Goal: Transaction & Acquisition: Purchase product/service

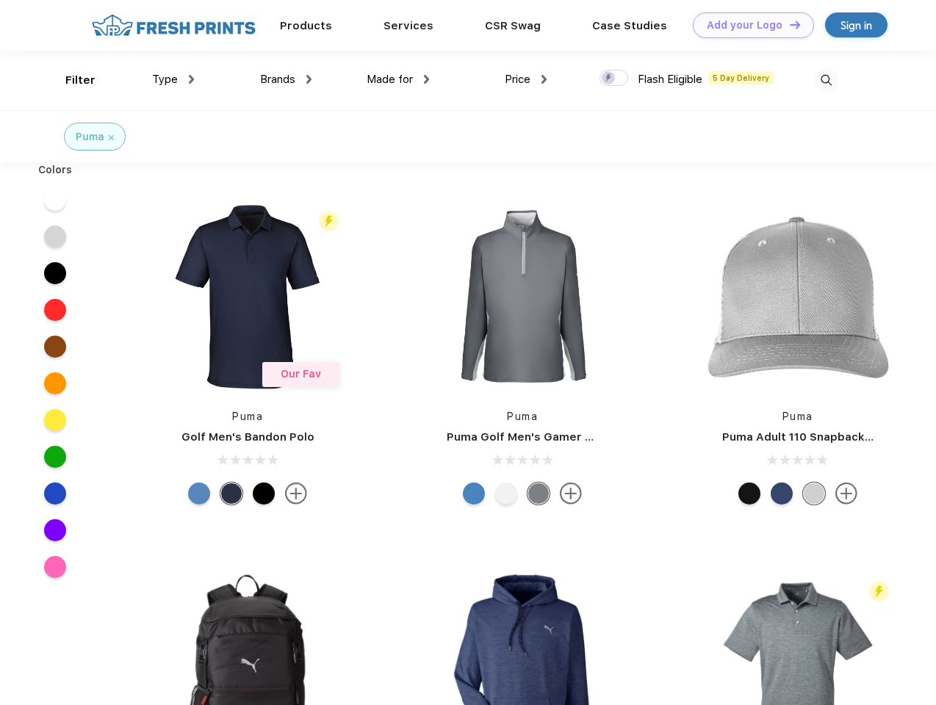
scroll to position [1, 0]
click at [748, 25] on link "Add your Logo Design Tool" at bounding box center [753, 25] width 121 height 26
click at [0, 0] on div "Design Tool" at bounding box center [0, 0] width 0 height 0
click at [788, 24] on link "Add your Logo Design Tool" at bounding box center [753, 25] width 121 height 26
click at [71, 80] on div "Filter" at bounding box center [80, 80] width 30 height 17
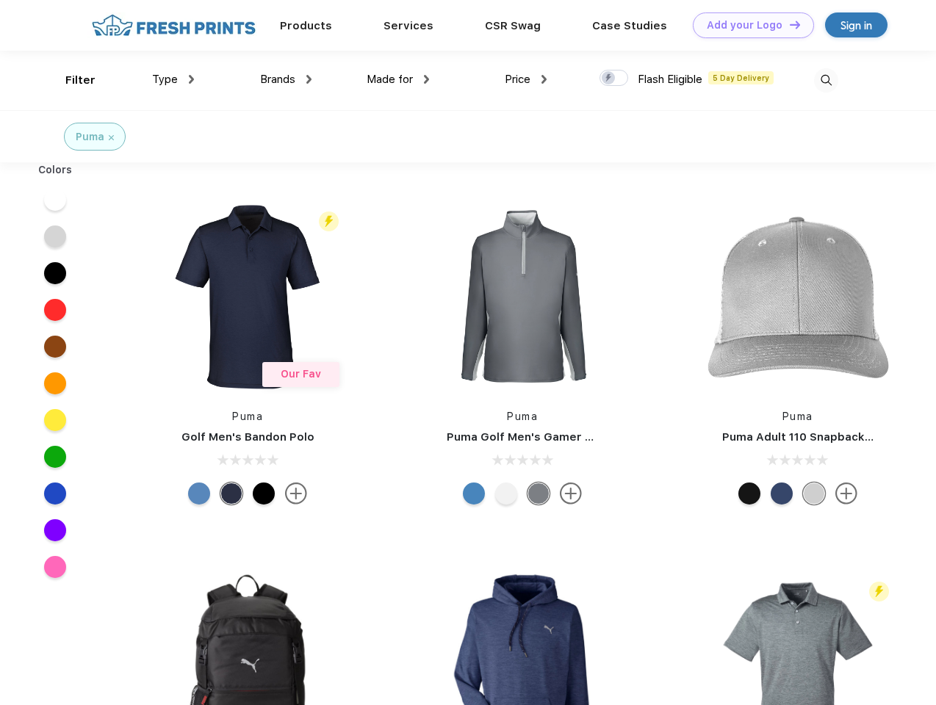
click at [173, 79] on span "Type" at bounding box center [165, 79] width 26 height 13
click at [286, 79] on span "Brands" at bounding box center [277, 79] width 35 height 13
click at [398, 79] on span "Made for" at bounding box center [390, 79] width 46 height 13
click at [526, 79] on span "Price" at bounding box center [518, 79] width 26 height 13
click at [614, 79] on div at bounding box center [613, 78] width 29 height 16
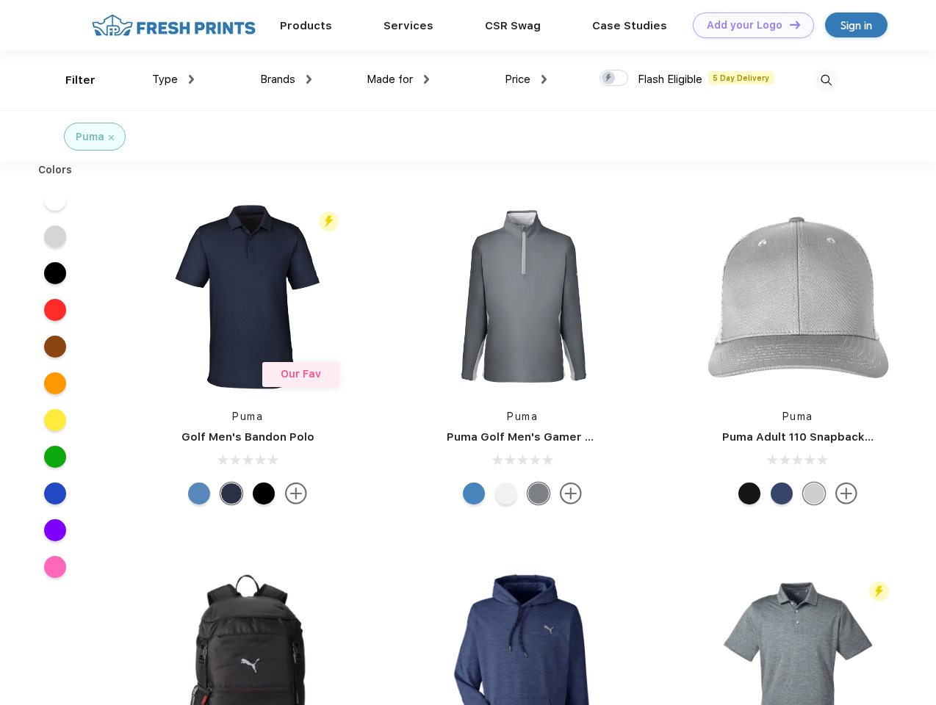
click at [609, 79] on input "checkbox" at bounding box center [604, 74] width 10 height 10
click at [826, 80] on img at bounding box center [826, 80] width 24 height 24
